Goal: Entertainment & Leisure: Consume media (video, audio)

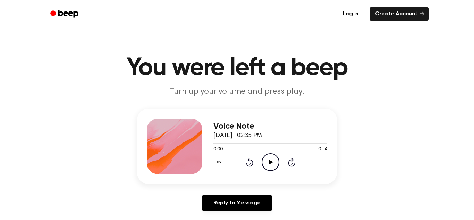
click at [269, 166] on icon "Play Audio" at bounding box center [271, 162] width 18 height 18
click at [271, 161] on icon "Play Audio" at bounding box center [271, 162] width 18 height 18
click at [272, 159] on icon "Play Audio" at bounding box center [271, 162] width 18 height 18
click at [272, 159] on icon "Pause Audio" at bounding box center [271, 162] width 18 height 18
click at [271, 161] on icon at bounding box center [271, 162] width 4 height 5
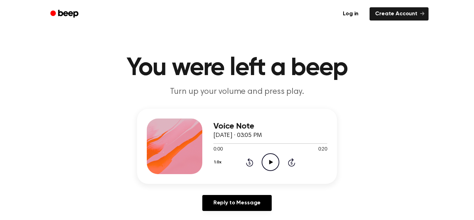
click at [267, 168] on icon "Play Audio" at bounding box center [271, 162] width 18 height 18
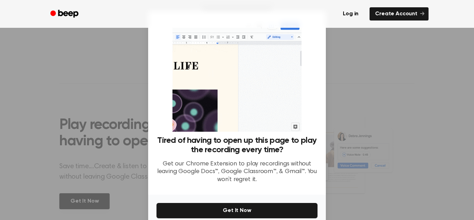
scroll to position [189, 0]
click at [364, 99] on div at bounding box center [237, 110] width 474 height 220
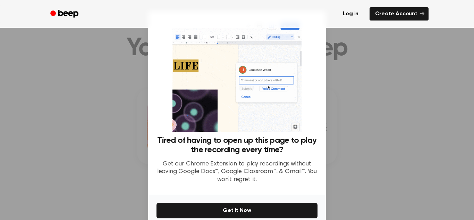
scroll to position [0, 0]
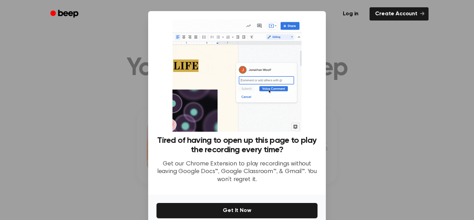
click at [344, 48] on div at bounding box center [237, 110] width 474 height 220
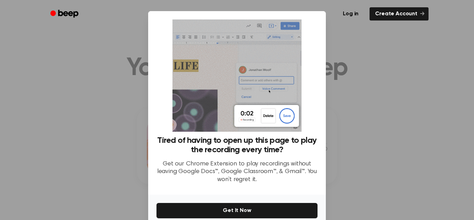
click at [344, 48] on div at bounding box center [237, 110] width 474 height 220
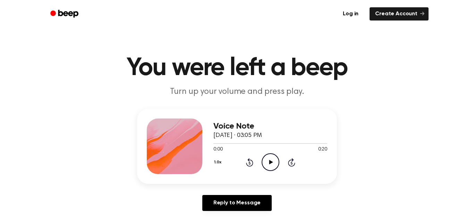
click at [267, 164] on icon "Play Audio" at bounding box center [271, 162] width 18 height 18
click at [274, 160] on icon "Play Audio" at bounding box center [271, 162] width 18 height 18
click at [271, 157] on icon "Play Audio" at bounding box center [271, 162] width 18 height 18
